Goal: Check status: Check status

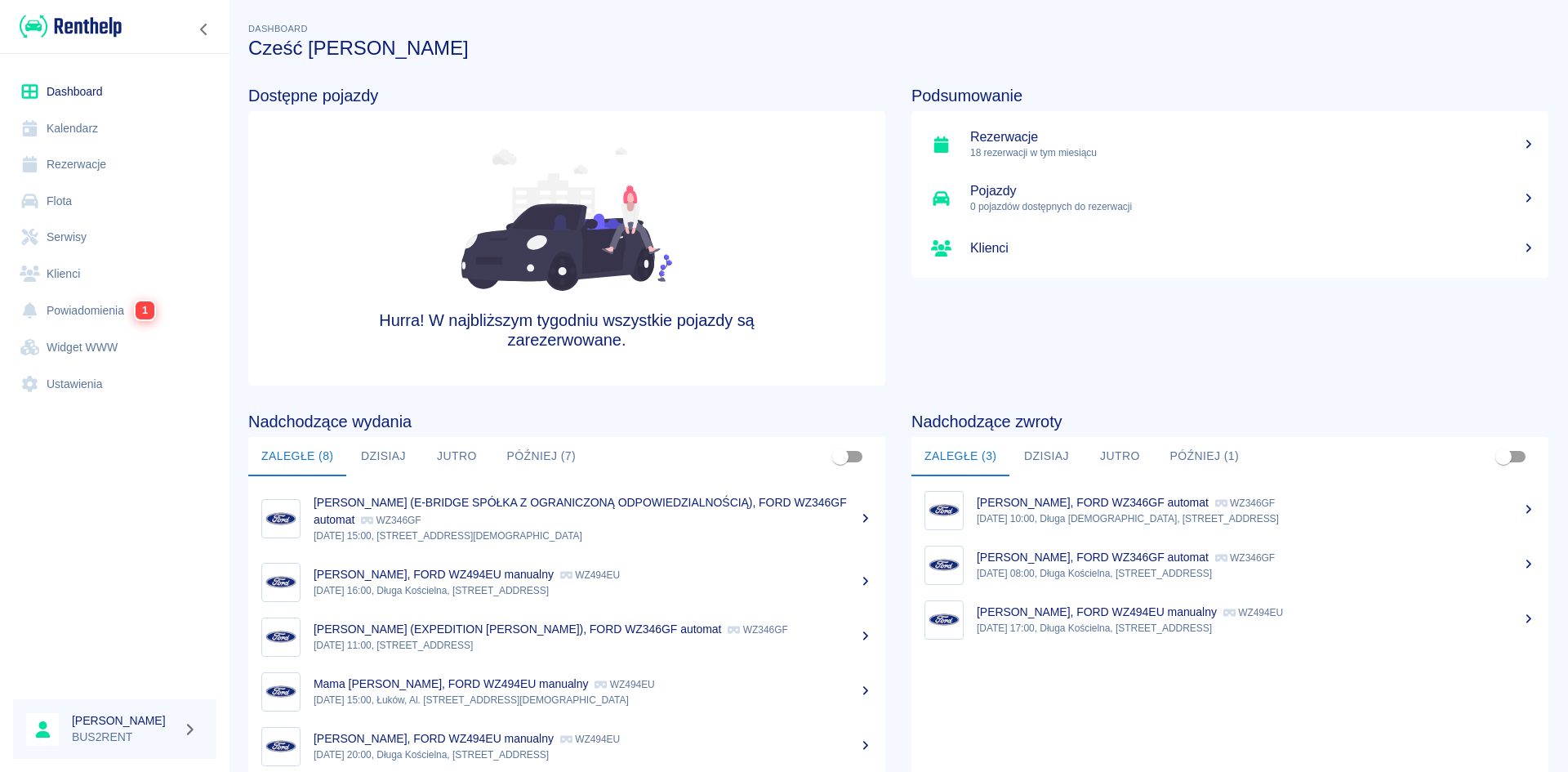
click at [102, 127] on link "Kalendarz" at bounding box center [115, 129] width 204 height 37
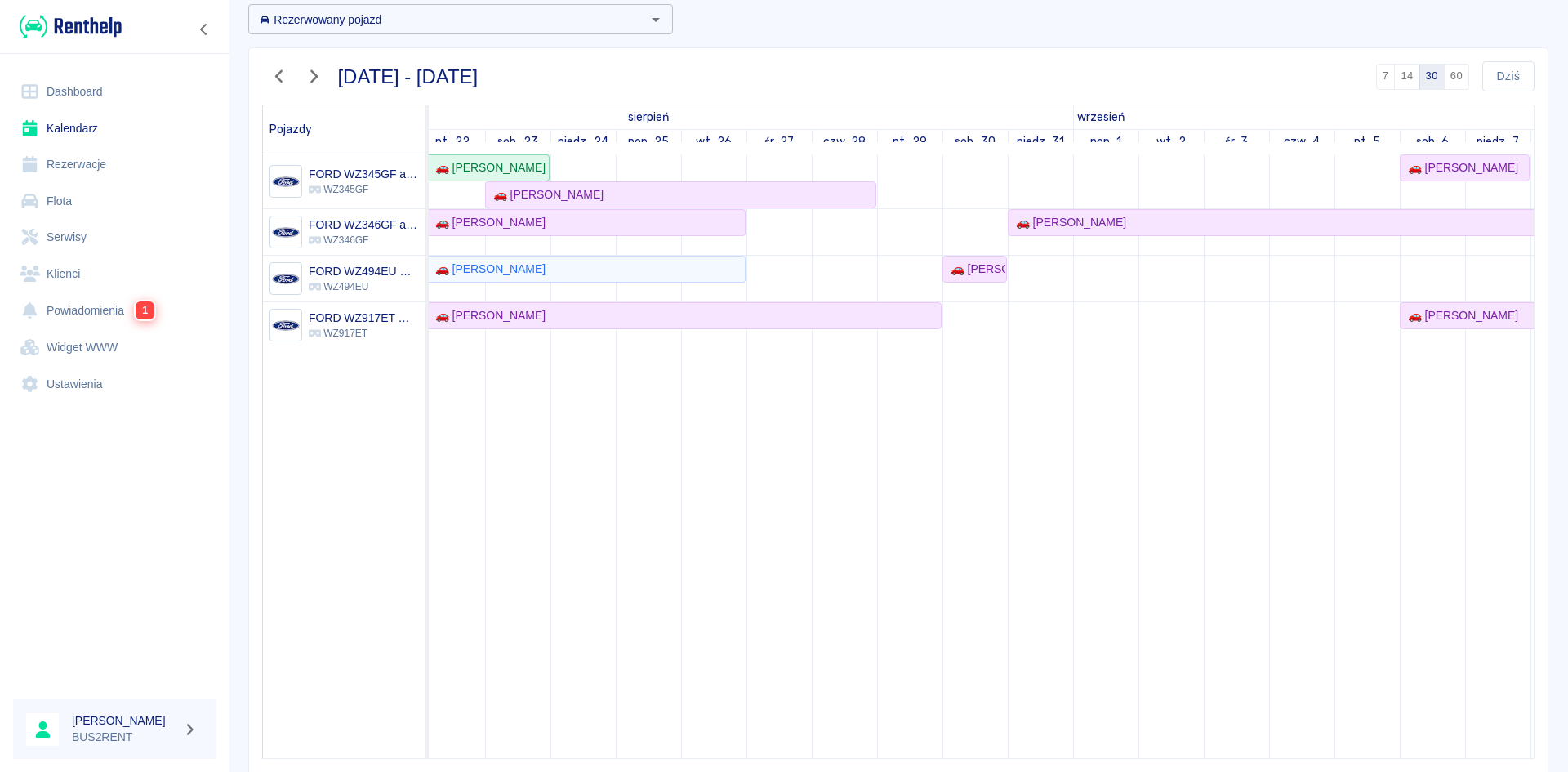
scroll to position [0, 208]
click at [987, 325] on td at bounding box center [972, 456] width 65 height 604
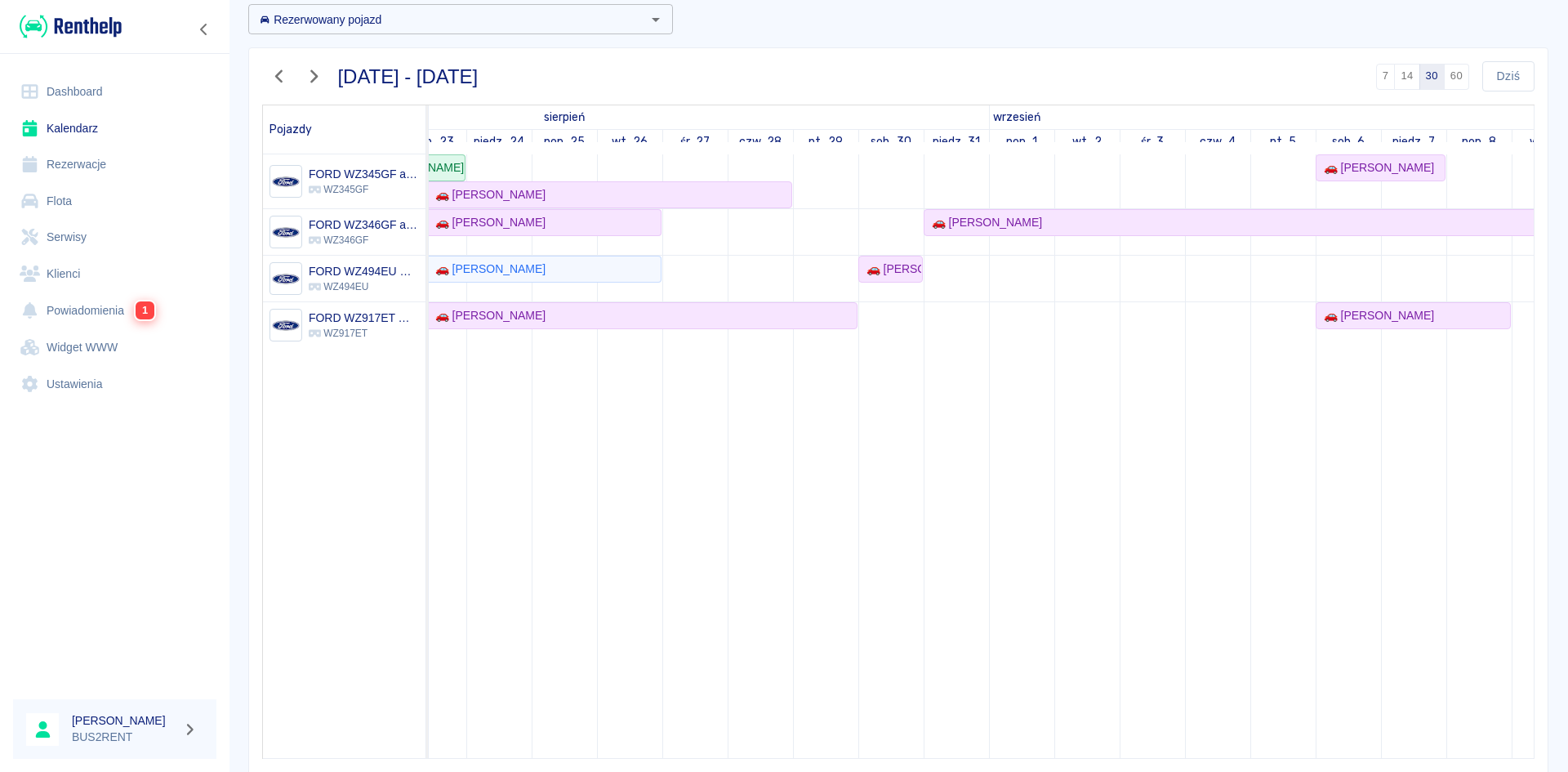
scroll to position [0, 0]
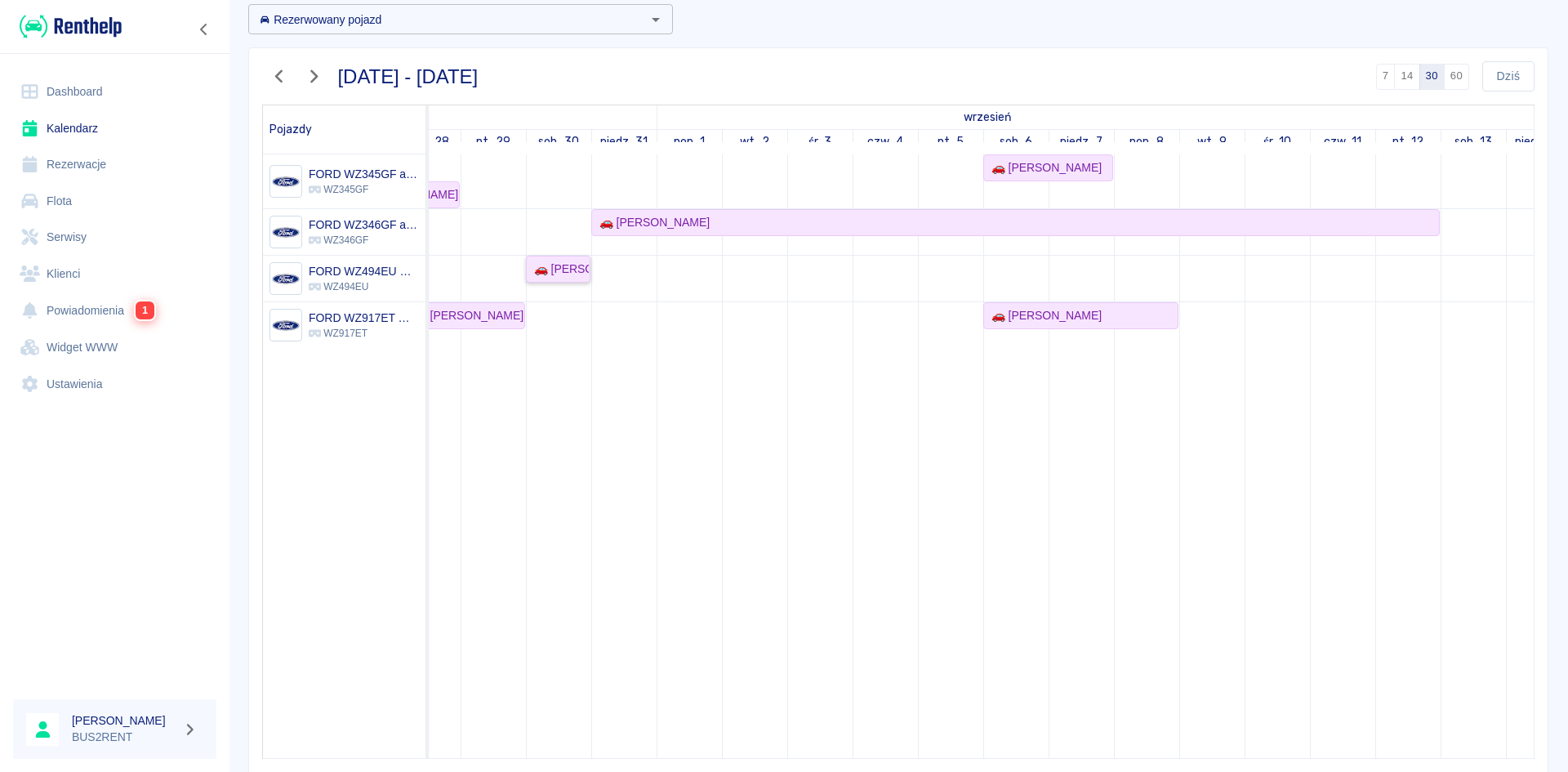
click at [569, 264] on div "🚗 [PERSON_NAME]" at bounding box center [558, 269] width 61 height 17
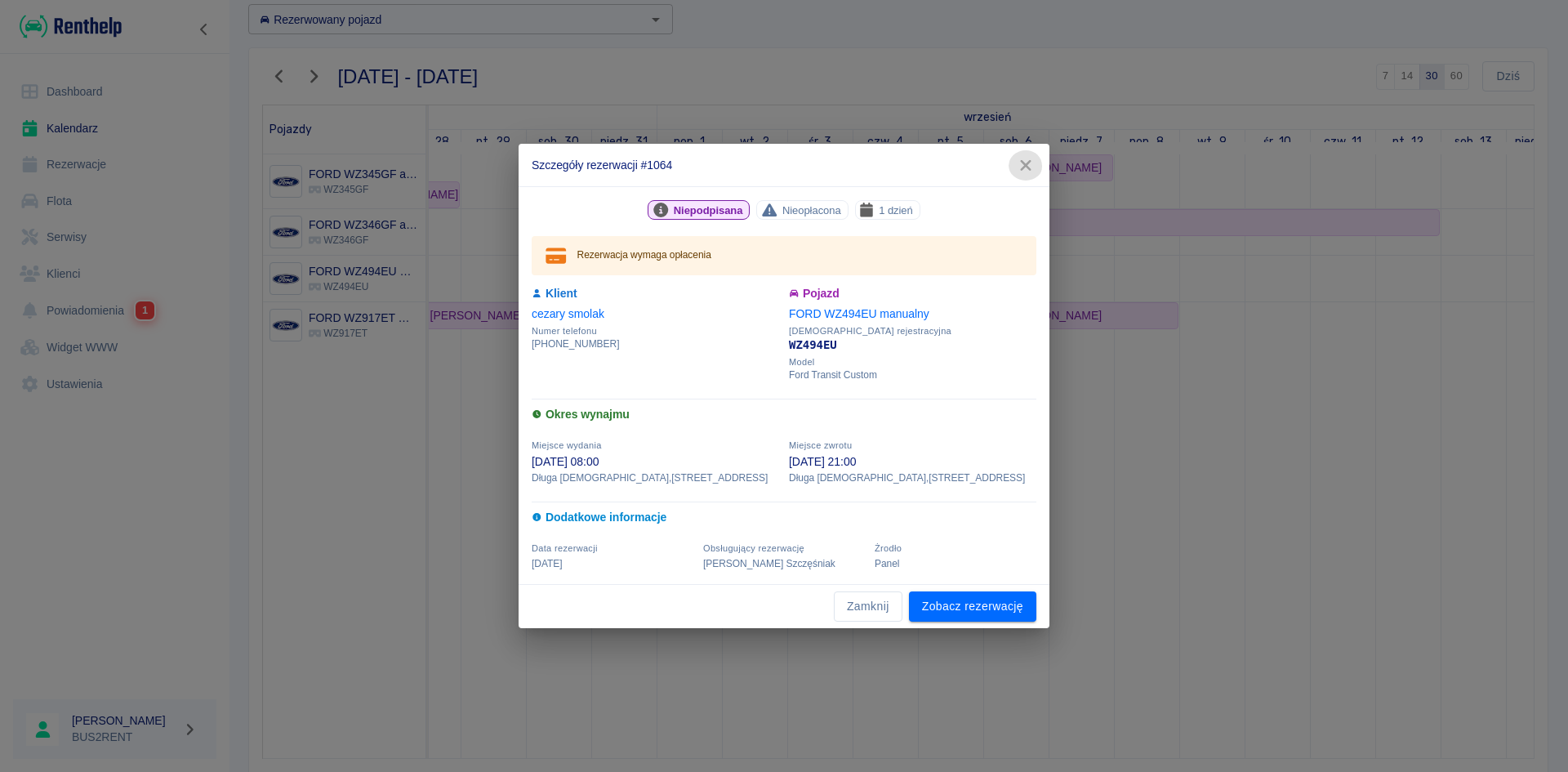
click at [1026, 161] on icon "button" at bounding box center [1026, 165] width 21 height 17
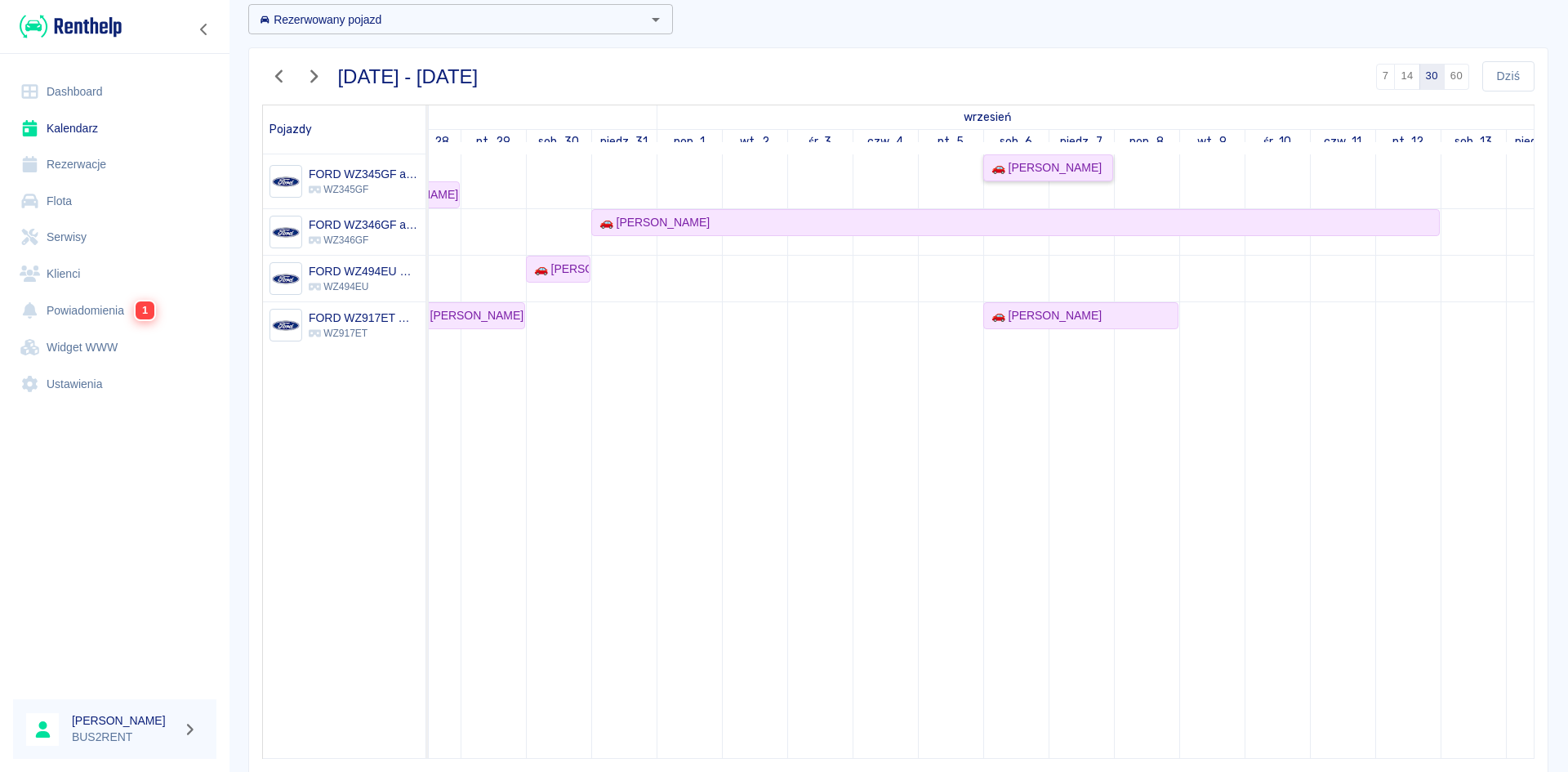
click at [1040, 170] on div "🚗 [PERSON_NAME]" at bounding box center [1044, 167] width 117 height 17
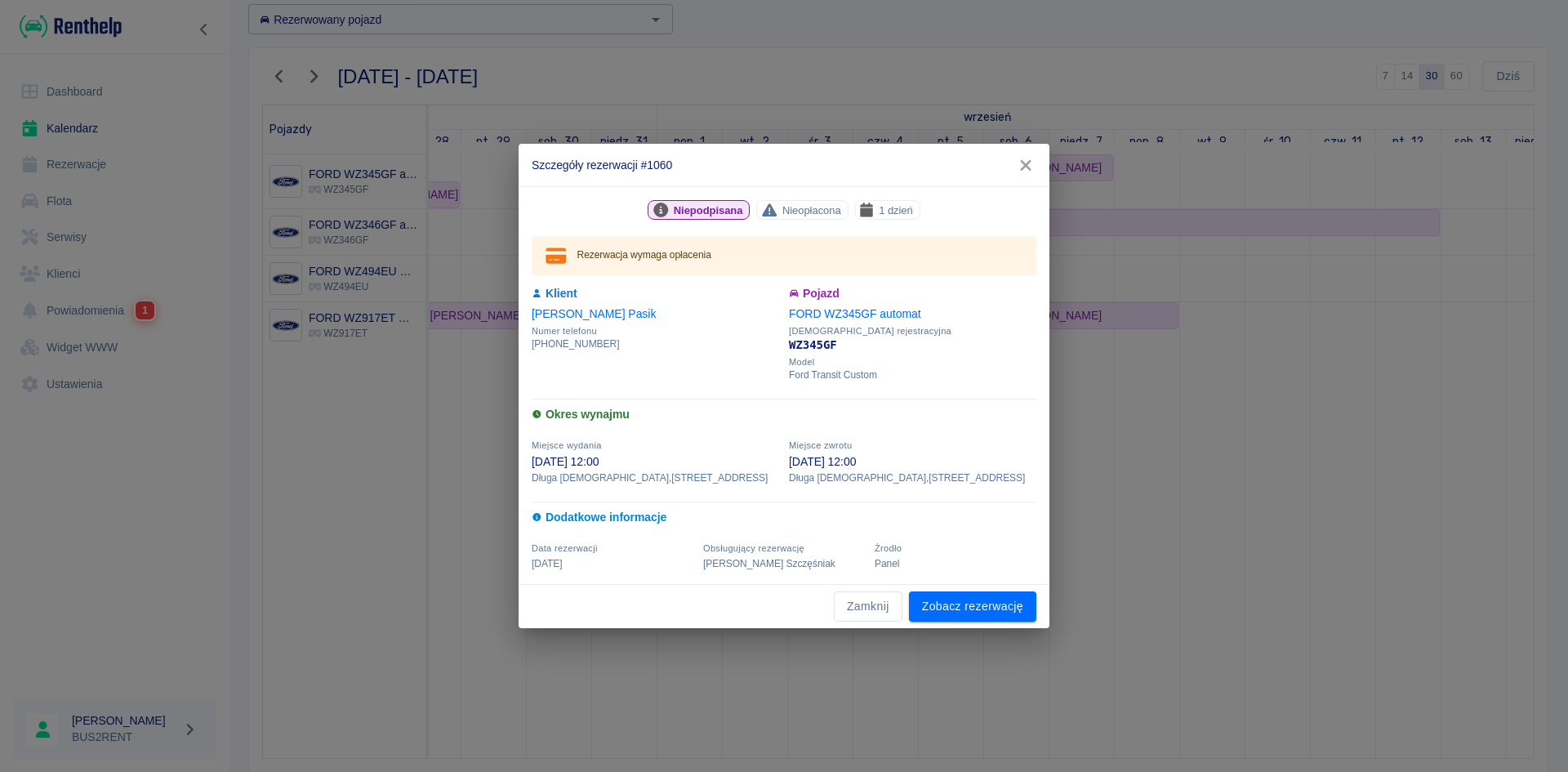
click at [1030, 162] on icon "button" at bounding box center [1025, 165] width 11 height 11
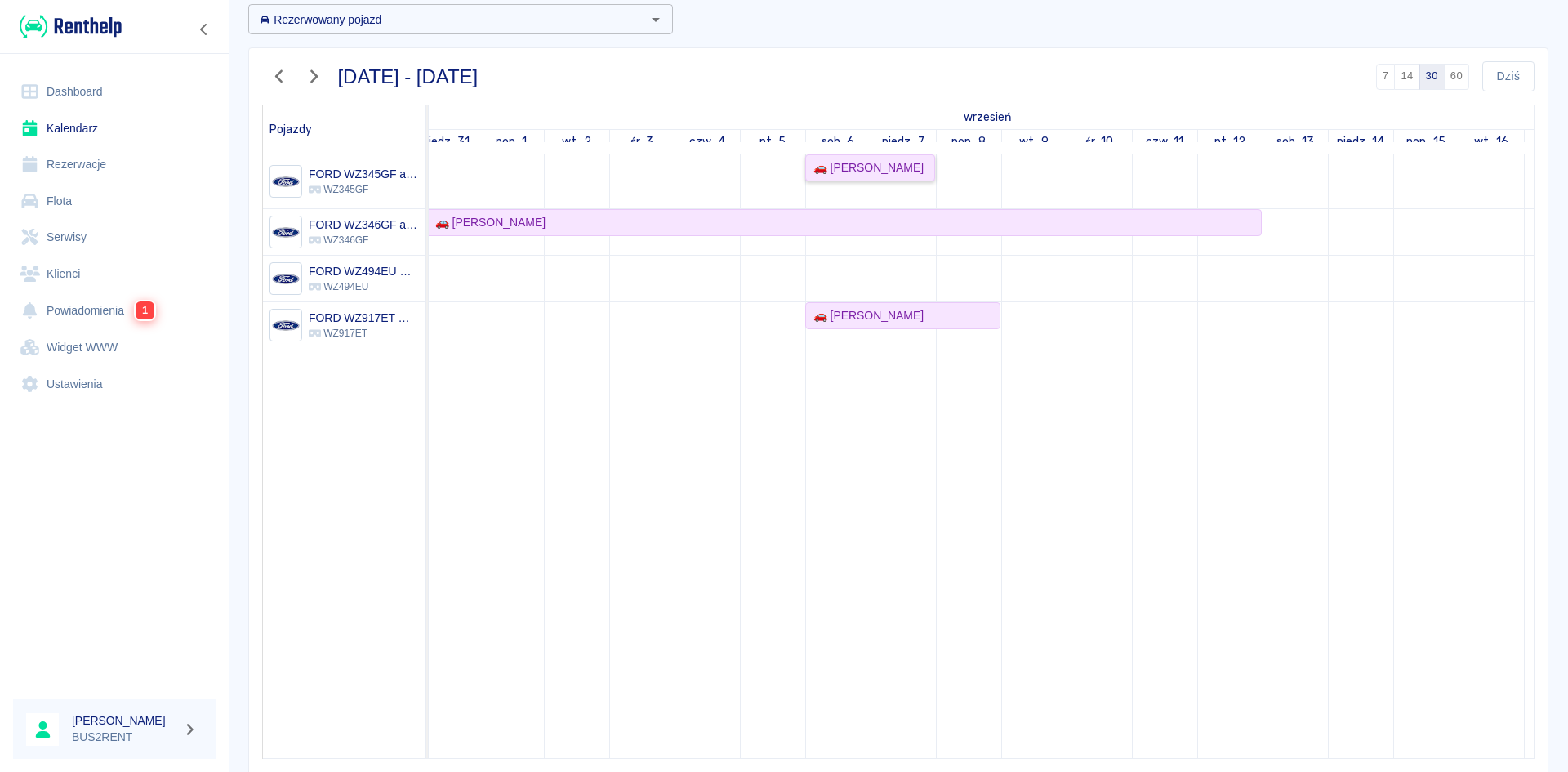
scroll to position [0, 829]
click at [317, 76] on icon "button" at bounding box center [313, 77] width 7 height 13
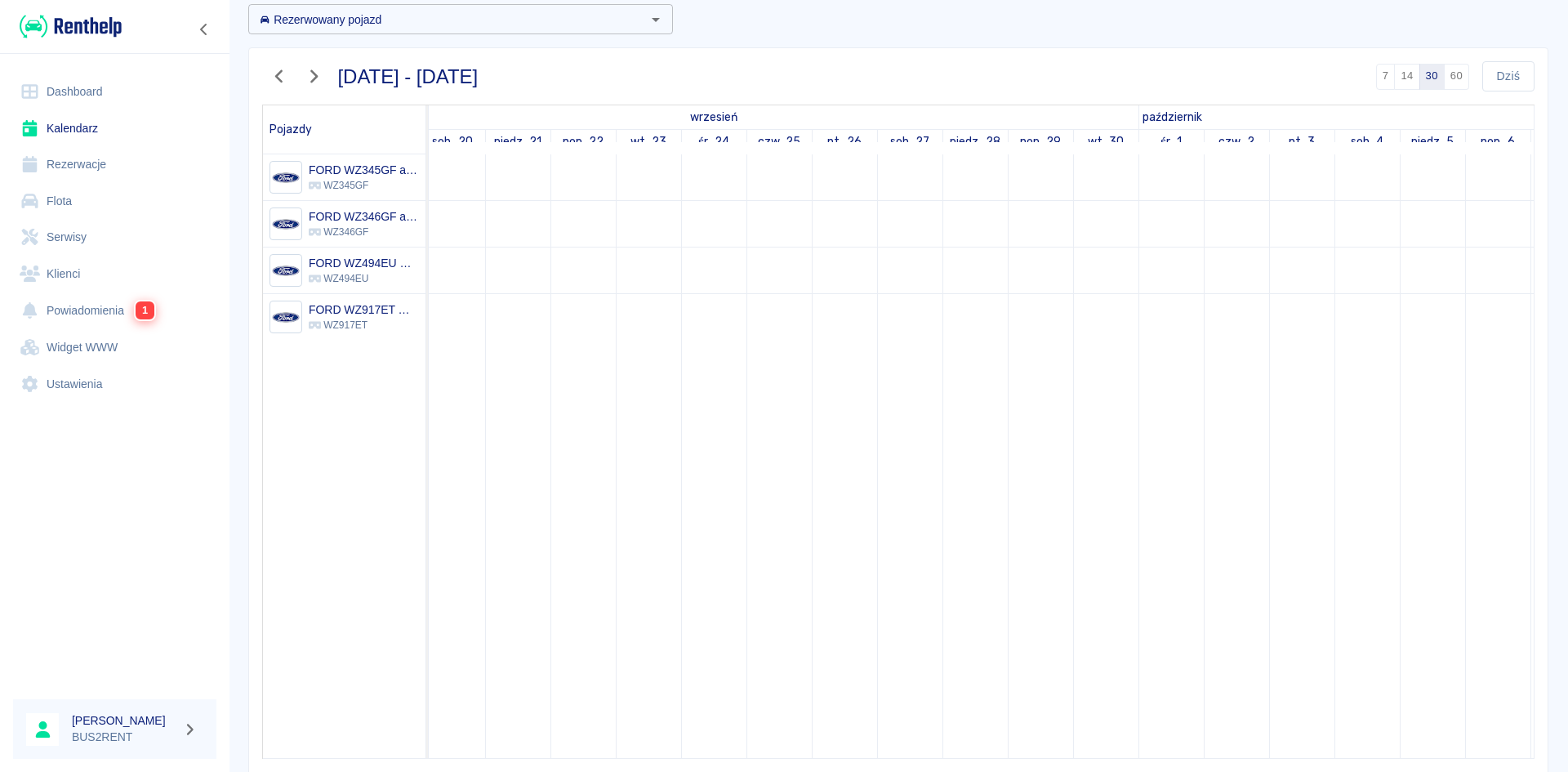
scroll to position [0, 110]
click at [279, 73] on icon "button" at bounding box center [279, 77] width 7 height 13
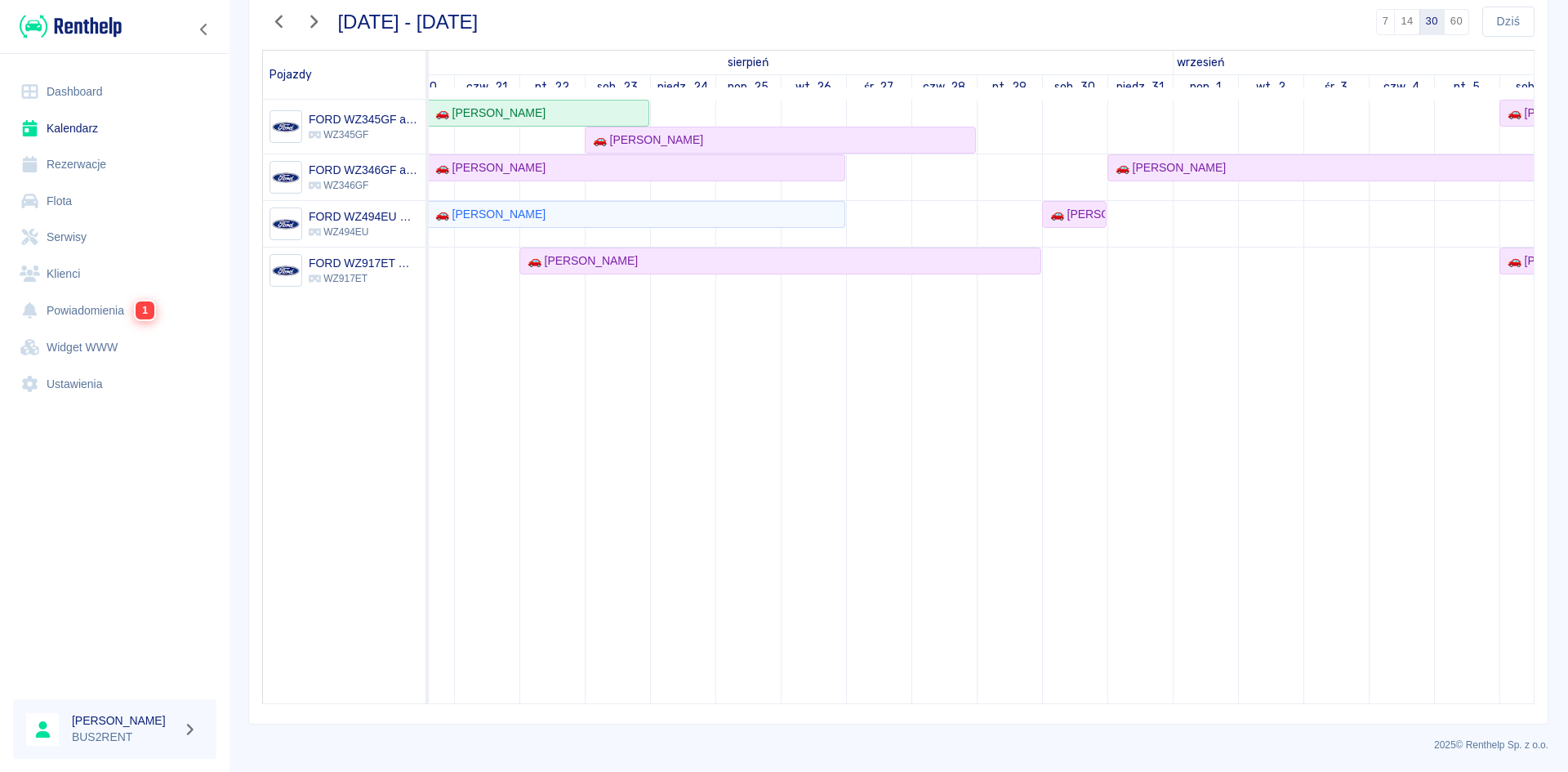
scroll to position [0, 98]
